Goal: Task Accomplishment & Management: Use online tool/utility

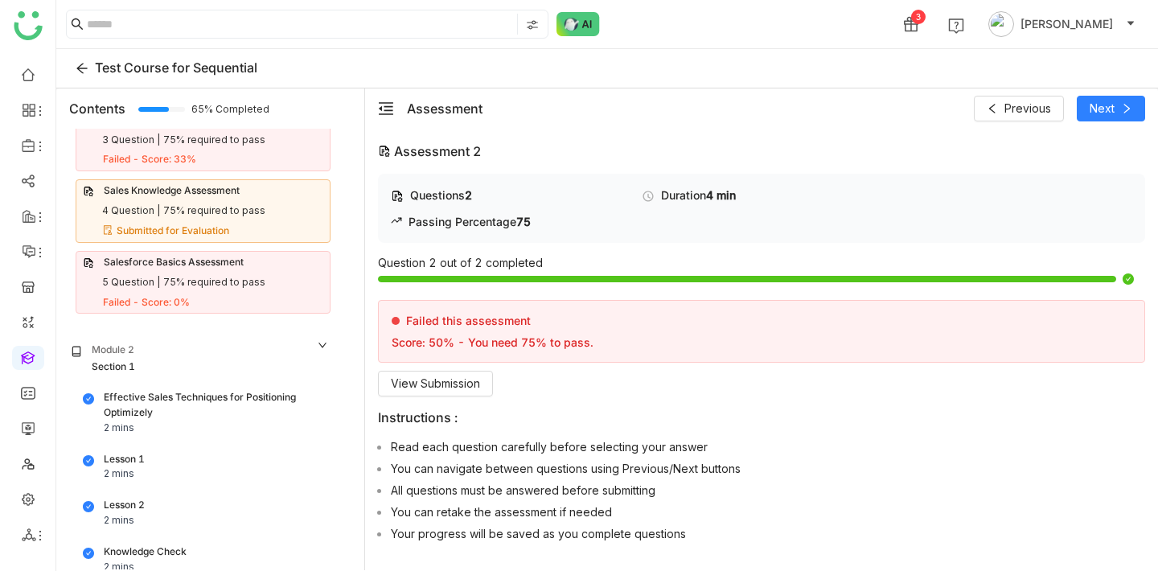
scroll to position [461, 0]
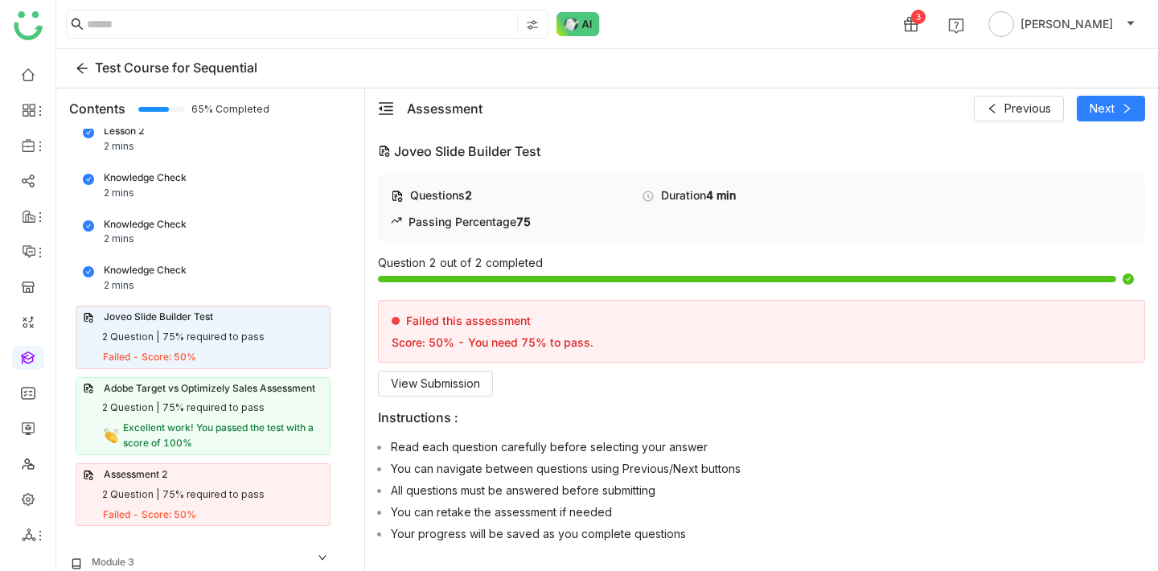
scroll to position [764, 0]
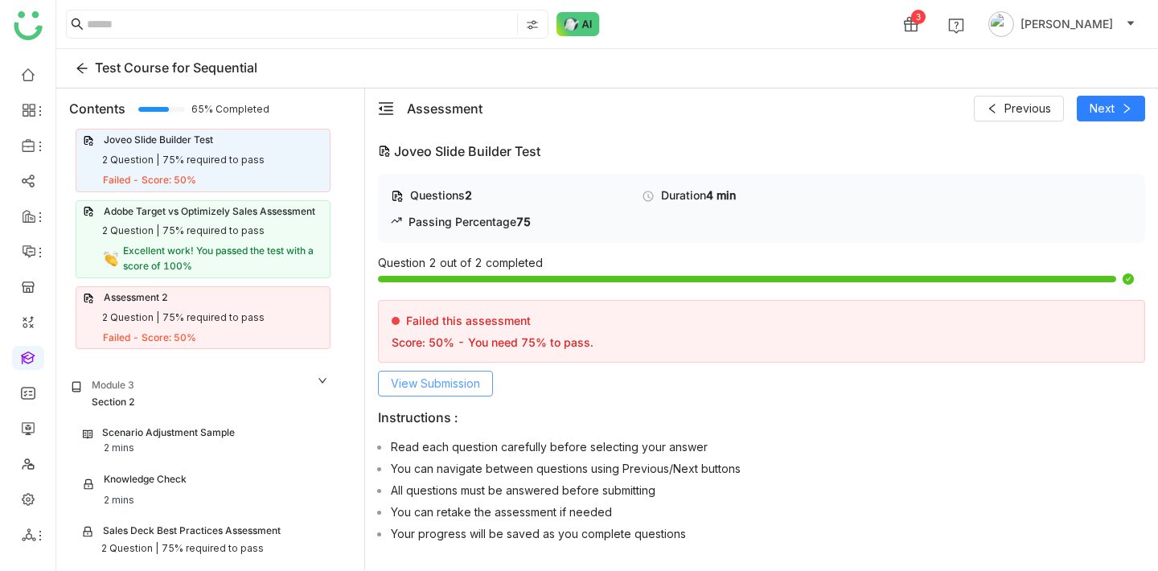
click at [418, 386] on span "View Submission" at bounding box center [435, 384] width 89 height 18
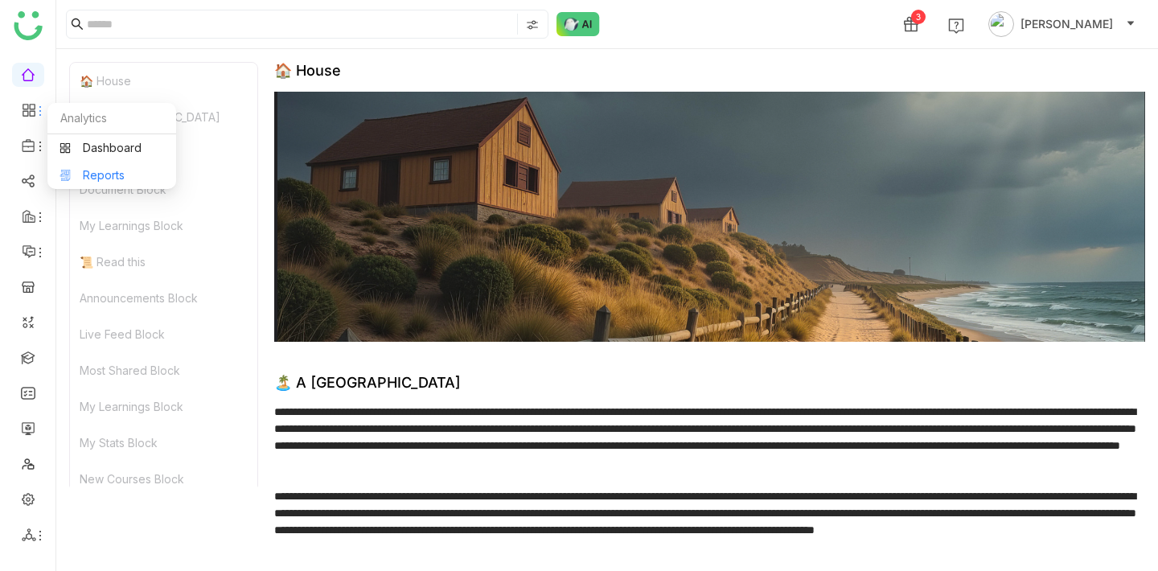
click at [80, 174] on link "Reports" at bounding box center [111, 175] width 105 height 11
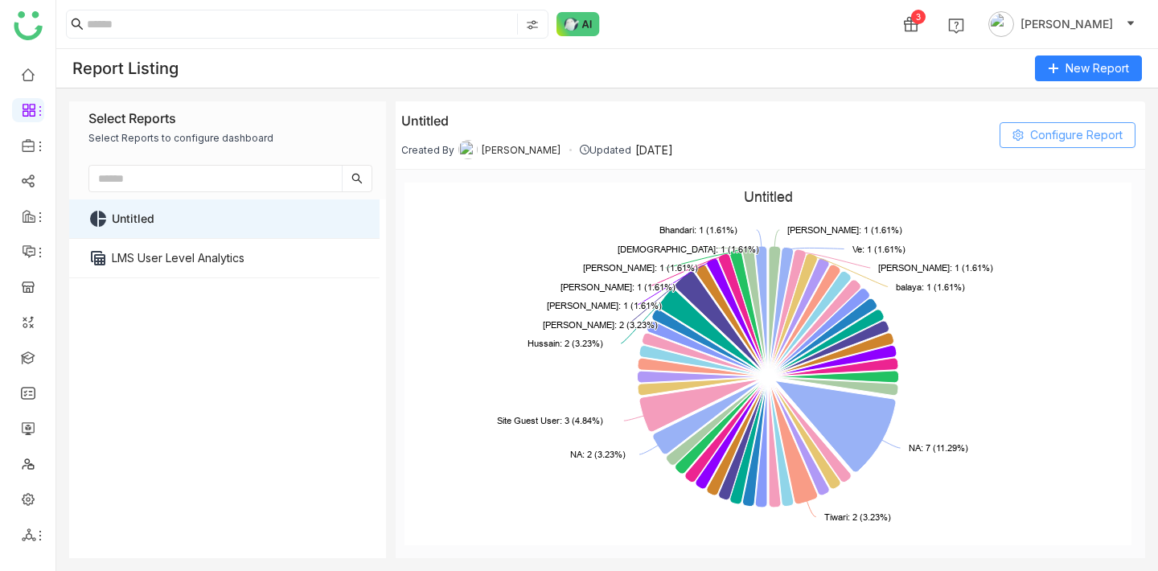
click at [1074, 132] on span "Configure Report" at bounding box center [1076, 135] width 92 height 24
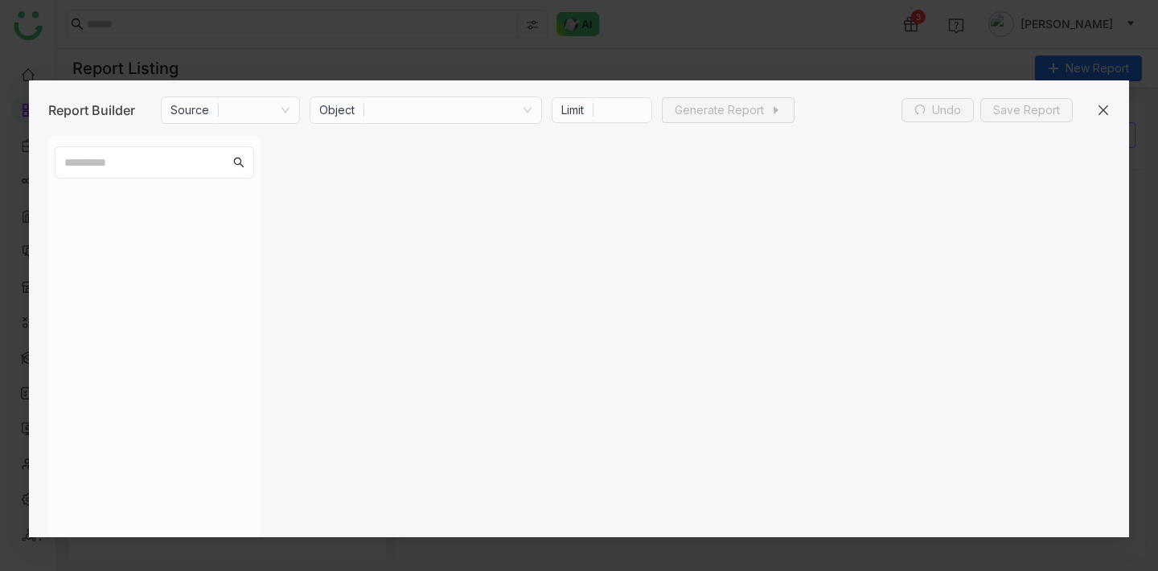
type input "***"
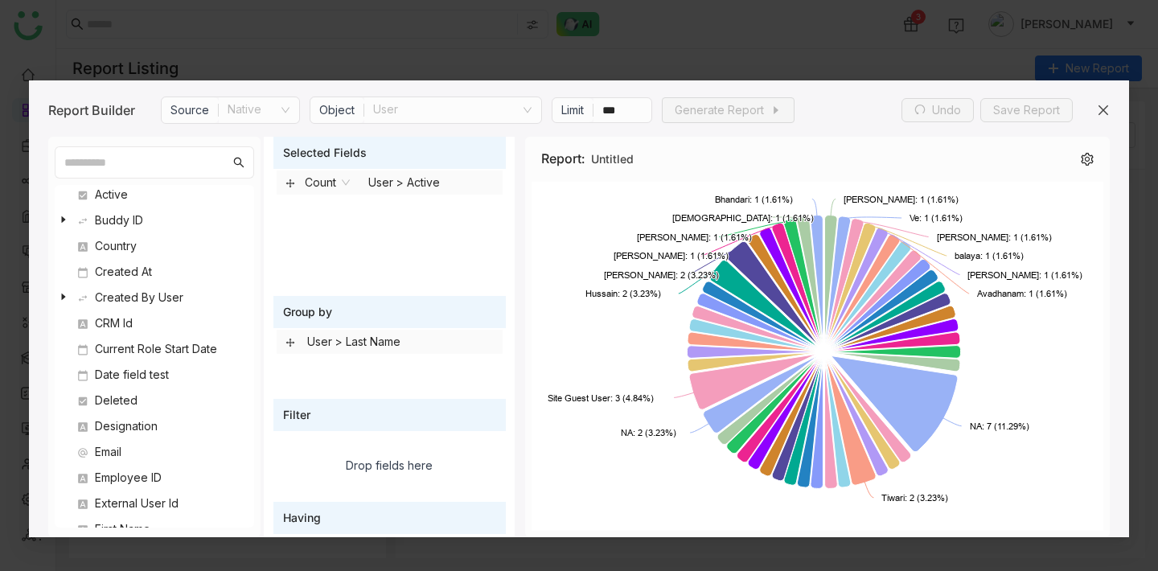
click at [1102, 112] on icon at bounding box center [1102, 110] width 13 height 13
